Goal: Task Accomplishment & Management: Complete application form

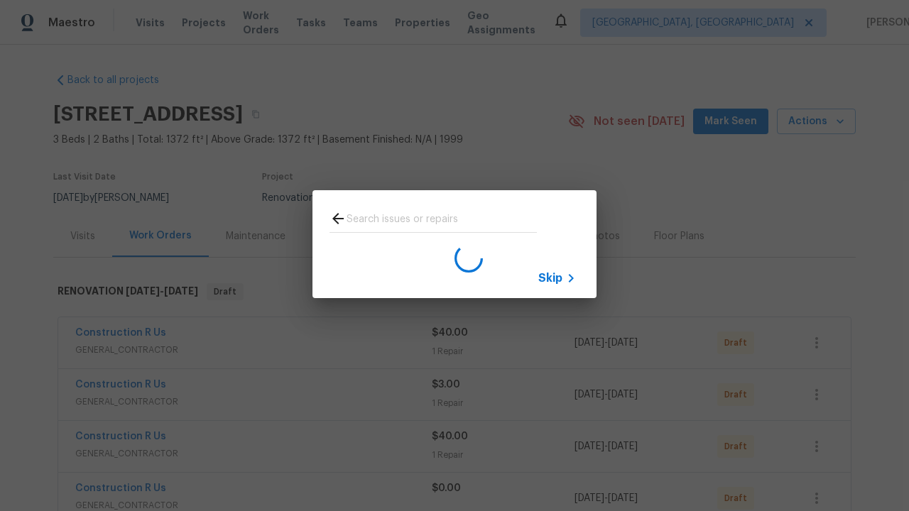
click at [550, 278] on span "Skip" at bounding box center [550, 278] width 24 height 14
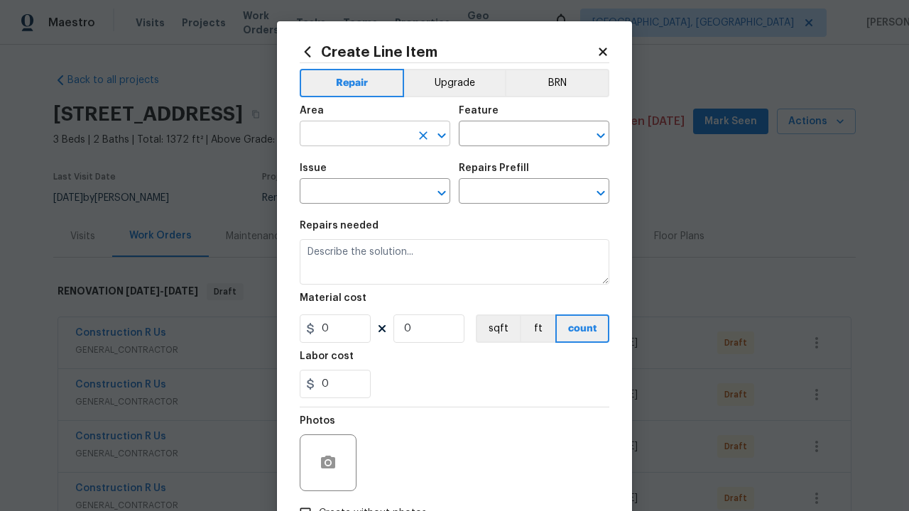
click at [349, 135] on input "text" at bounding box center [355, 135] width 111 height 22
type input "Bedroom"
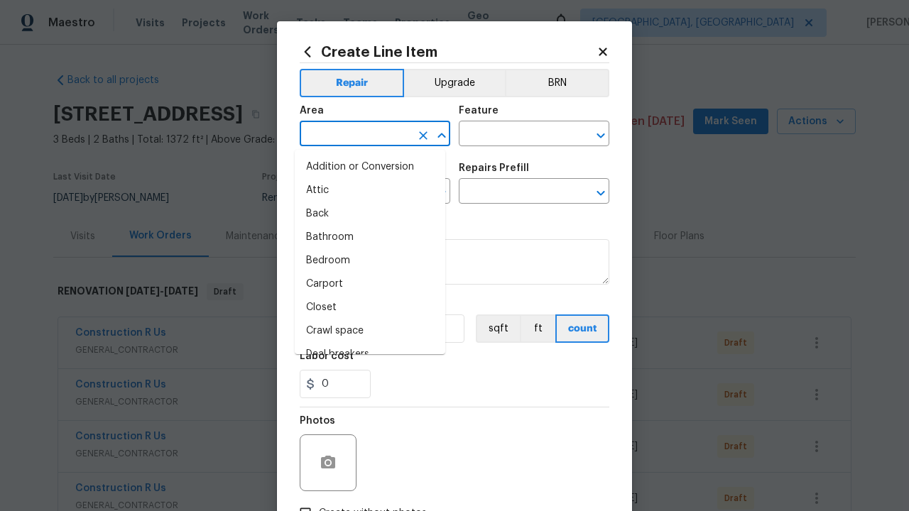
click at [364, 261] on li "Bedroom" at bounding box center [370, 260] width 151 height 23
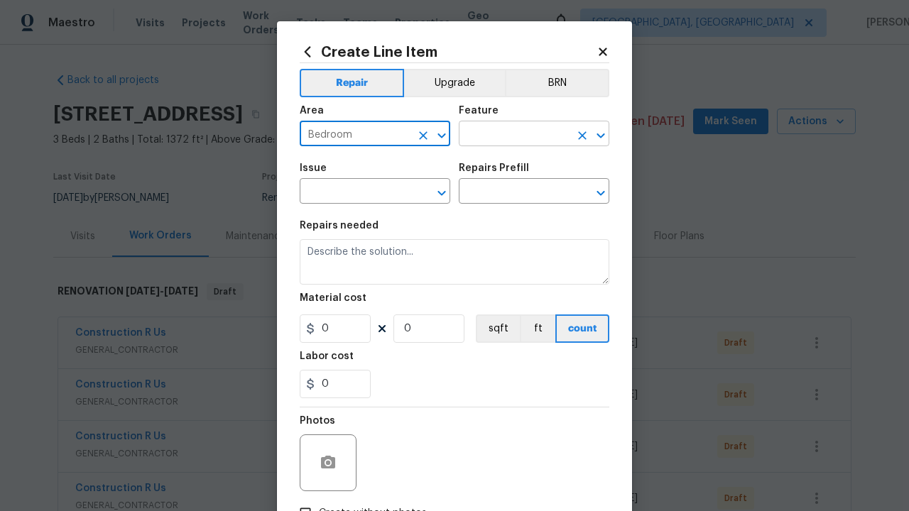
type input "Bedroom"
click at [508, 135] on input "text" at bounding box center [514, 135] width 111 height 22
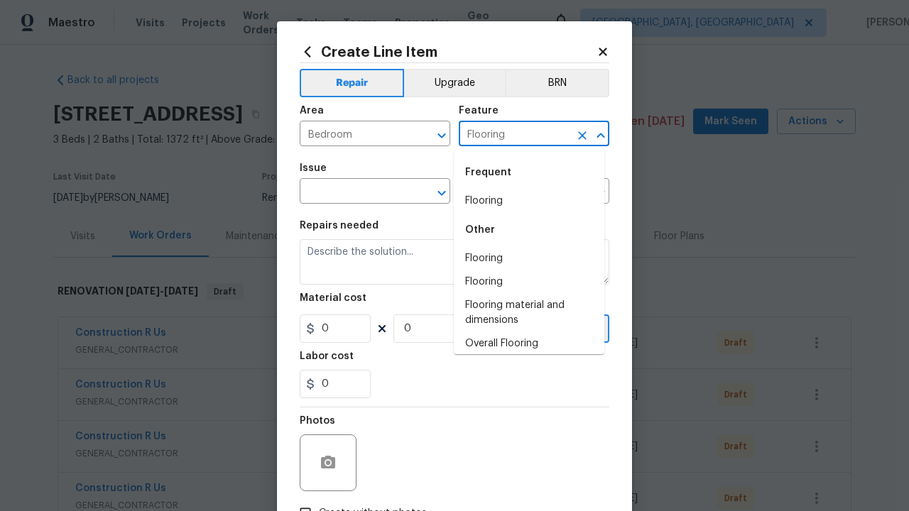
click at [523, 201] on li "Flooring" at bounding box center [529, 201] width 151 height 23
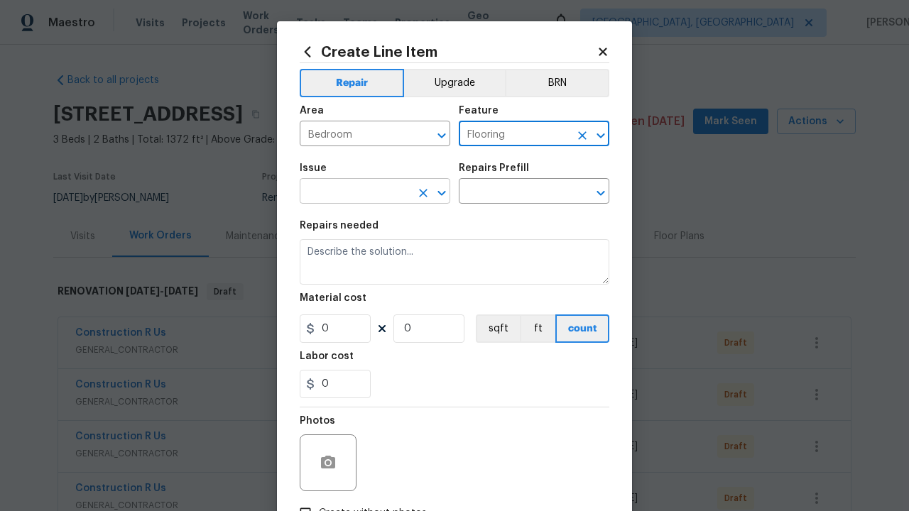
type input "Flooring"
click at [349, 193] on input "text" at bounding box center [355, 193] width 111 height 22
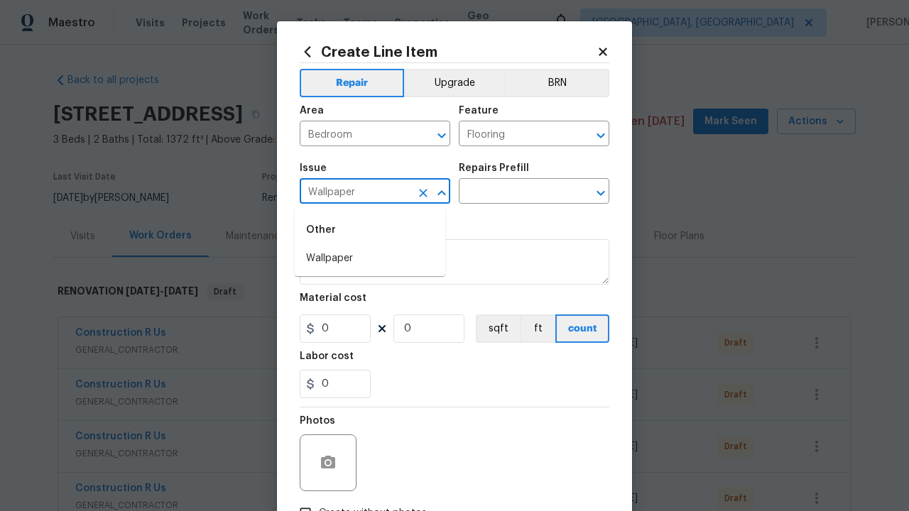
click at [370, 259] on li "Wallpaper" at bounding box center [370, 258] width 151 height 23
type input "Wallpaper"
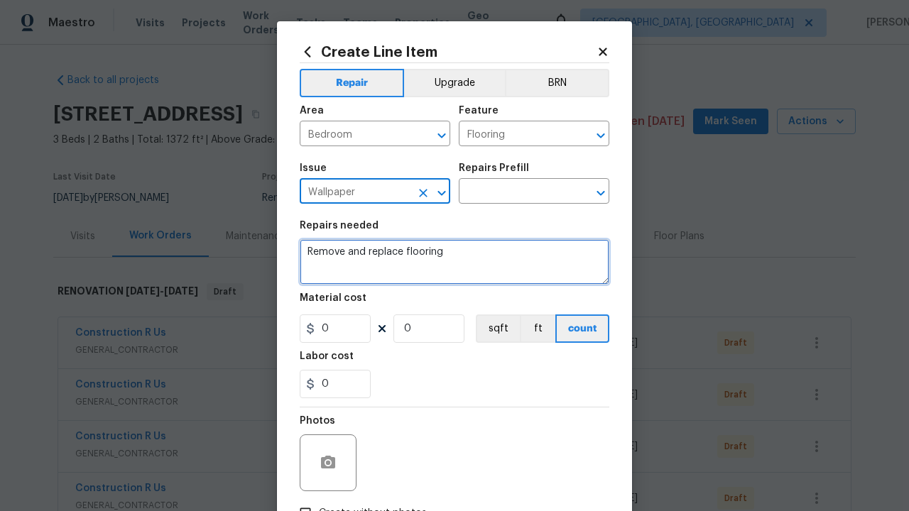
type textarea "Remove and replace flooring"
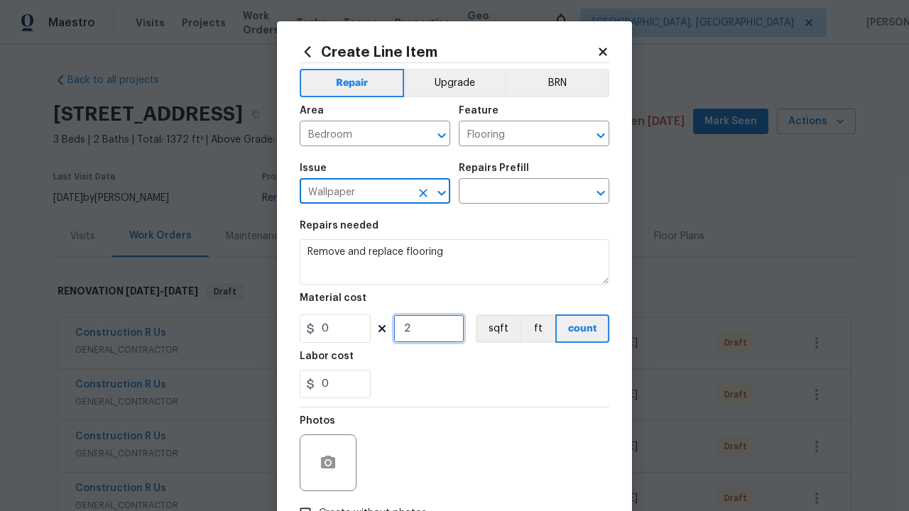
type input "2"
click at [491, 330] on button "sqft" at bounding box center [498, 329] width 44 height 28
click at [300, 500] on input "Create without photos" at bounding box center [305, 513] width 27 height 27
checkbox input "true"
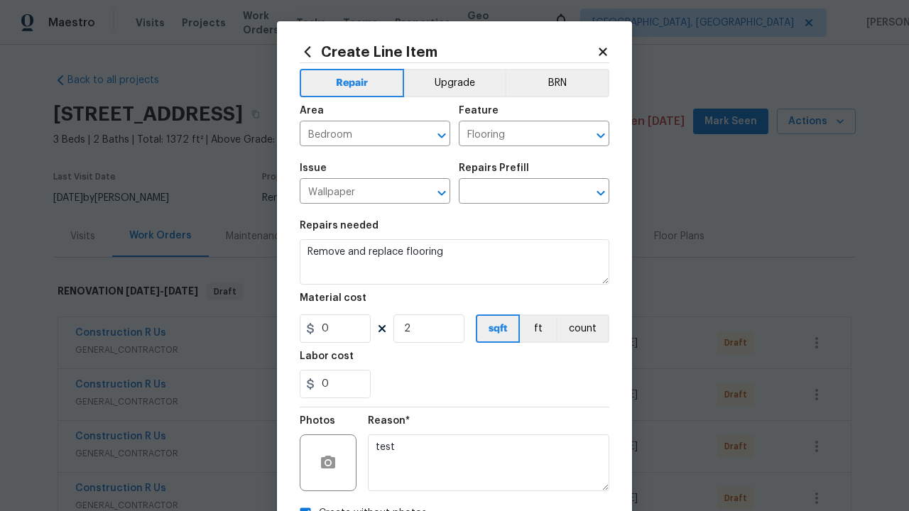
scroll to position [16, 0]
